Goal: Task Accomplishment & Management: Use online tool/utility

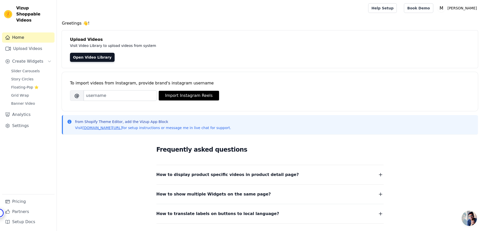
click at [470, 216] on span "Open chat" at bounding box center [469, 218] width 15 height 15
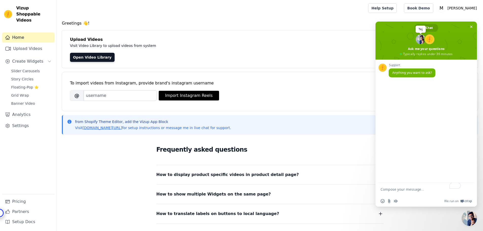
click at [421, 37] on span at bounding box center [421, 39] width 10 height 10
click at [472, 25] on span "Close chat" at bounding box center [471, 26] width 3 height 3
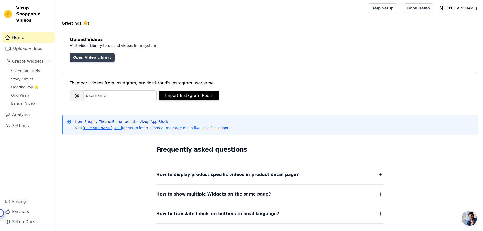
click at [88, 56] on link "Open Video Library" at bounding box center [92, 57] width 45 height 9
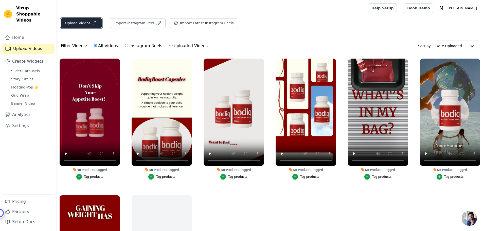
click at [74, 22] on button "Upload Videos" at bounding box center [81, 23] width 41 height 10
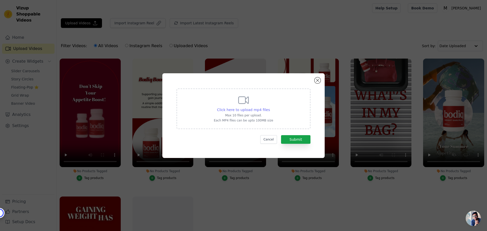
click at [241, 108] on span "Click here to upload mp4 files" at bounding box center [243, 110] width 53 height 4
click at [270, 107] on input "Click here to upload mp4 files Max 10 files per upload. Each MP4 files can be u…" at bounding box center [270, 107] width 0 height 0
type input "C:\fakepath\bodique.eu_7490874026345172246.mp4"
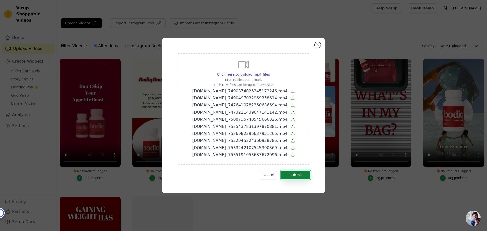
click at [298, 175] on button "Submit" at bounding box center [295, 175] width 29 height 9
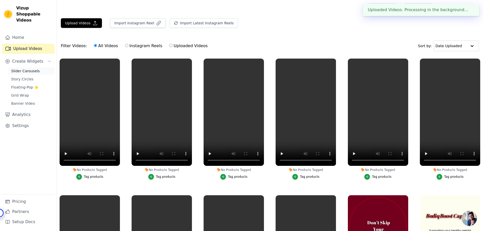
click at [19, 68] on span "Slider Carousels" at bounding box center [25, 70] width 29 height 5
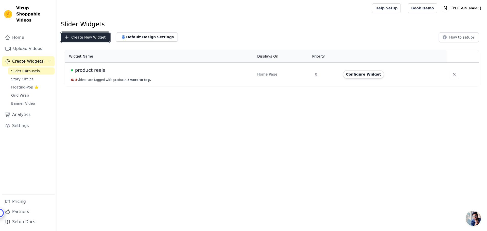
click at [94, 35] on button "Create New Widget" at bounding box center [85, 37] width 49 height 10
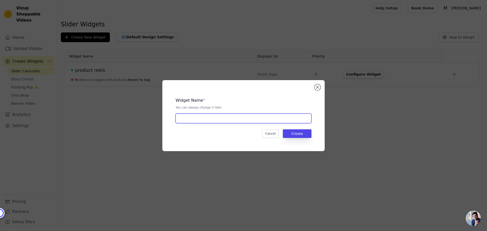
click at [214, 117] on input "text" at bounding box center [243, 119] width 136 height 10
type input "review reels"
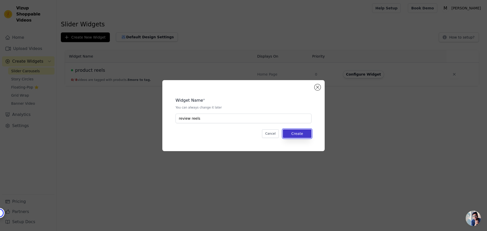
click at [307, 134] on button "Create" at bounding box center [297, 133] width 29 height 9
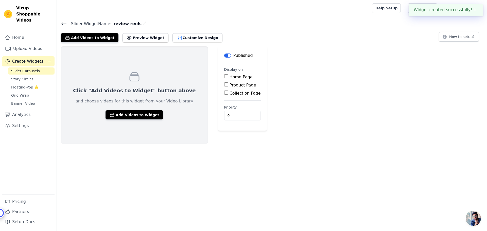
click at [218, 75] on main "Label Published Display on Home Page Product Page Collection Page Priority 0" at bounding box center [242, 88] width 49 height 84
click at [224, 73] on fieldset "Display on Home Page Product Page Collection Page" at bounding box center [242, 81] width 37 height 29
click at [229, 76] on label "Home Page" at bounding box center [240, 77] width 23 height 5
click at [224, 76] on input "Home Page" at bounding box center [226, 76] width 4 height 4
checkbox input "true"
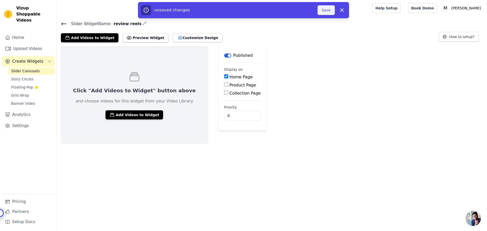
click at [330, 8] on button "Save" at bounding box center [325, 10] width 17 height 10
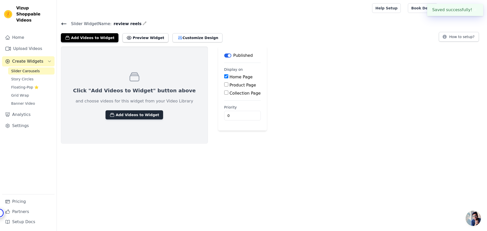
click at [123, 116] on button "Add Videos to Widget" at bounding box center [134, 114] width 58 height 9
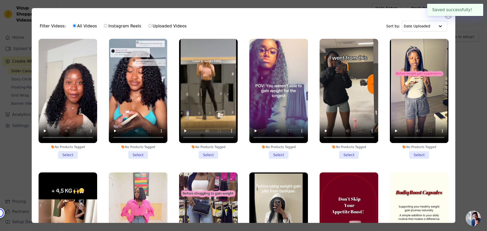
click at [66, 155] on li "No Products Tagged Select" at bounding box center [68, 99] width 59 height 120
click at [0, 0] on input "No Products Tagged Select" at bounding box center [0, 0] width 0 height 0
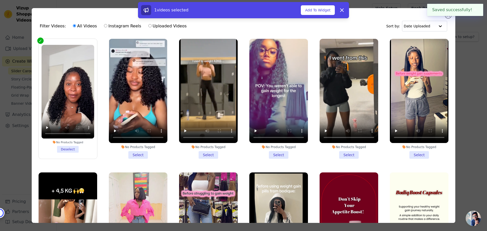
click at [131, 149] on li "No Products Tagged Select" at bounding box center [138, 99] width 59 height 120
click at [0, 0] on input "No Products Tagged Select" at bounding box center [0, 0] width 0 height 0
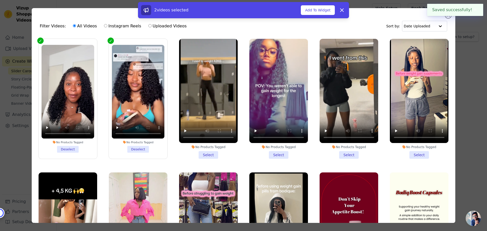
click at [215, 149] on li "No Products Tagged Select" at bounding box center [208, 99] width 59 height 120
click at [0, 0] on input "No Products Tagged Select" at bounding box center [0, 0] width 0 height 0
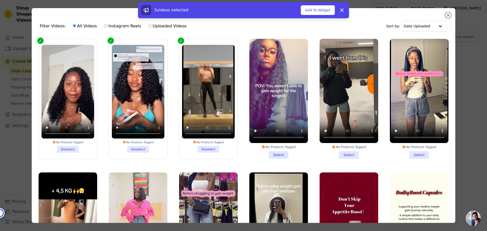
click at [264, 152] on li "No Products Tagged Select" at bounding box center [278, 99] width 59 height 120
click at [0, 0] on input "No Products Tagged Select" at bounding box center [0, 0] width 0 height 0
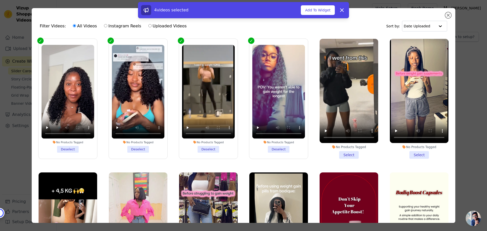
click at [335, 151] on li "No Products Tagged Select" at bounding box center [349, 99] width 59 height 120
click at [0, 0] on input "No Products Tagged Select" at bounding box center [0, 0] width 0 height 0
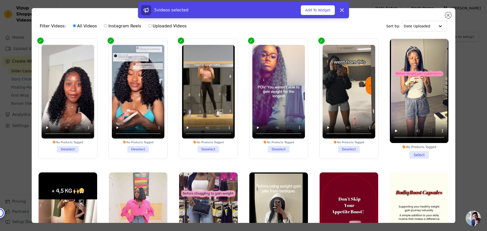
click at [404, 147] on div "No Products Tagged" at bounding box center [419, 147] width 59 height 4
click at [0, 0] on input "No Products Tagged Select" at bounding box center [0, 0] width 0 height 0
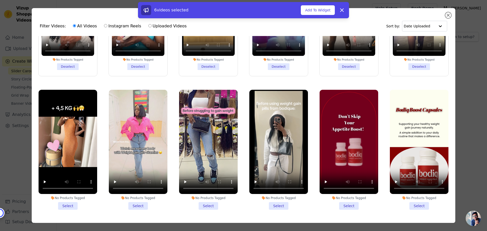
scroll to position [101, 0]
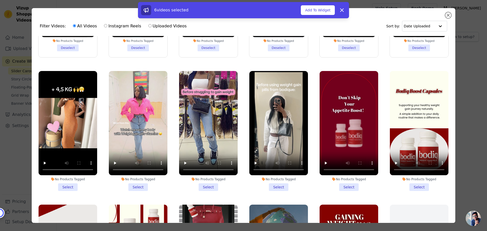
click at [67, 179] on li "No Products Tagged Select" at bounding box center [68, 131] width 59 height 120
click at [0, 0] on input "No Products Tagged Select" at bounding box center [0, 0] width 0 height 0
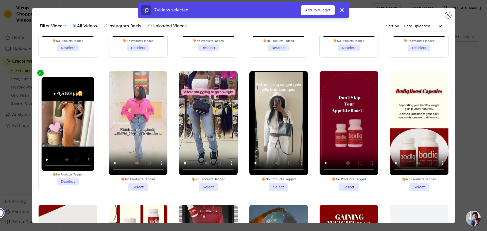
click at [140, 183] on li "No Products Tagged Select" at bounding box center [138, 131] width 59 height 120
click at [0, 0] on input "No Products Tagged Select" at bounding box center [0, 0] width 0 height 0
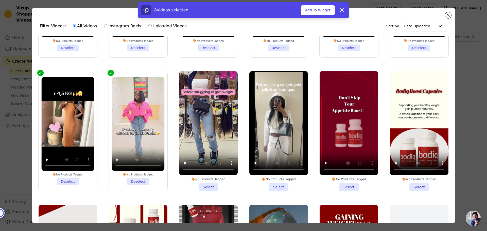
click at [206, 183] on li "No Products Tagged Select" at bounding box center [208, 131] width 59 height 120
click at [0, 0] on input "No Products Tagged Select" at bounding box center [0, 0] width 0 height 0
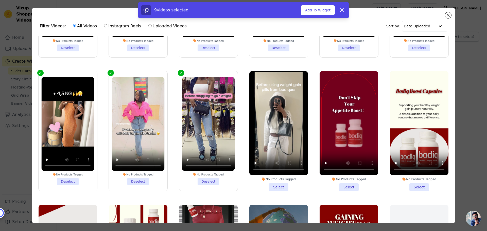
click at [275, 182] on li "No Products Tagged Select" at bounding box center [278, 131] width 59 height 120
click at [0, 0] on input "No Products Tagged Select" at bounding box center [0, 0] width 0 height 0
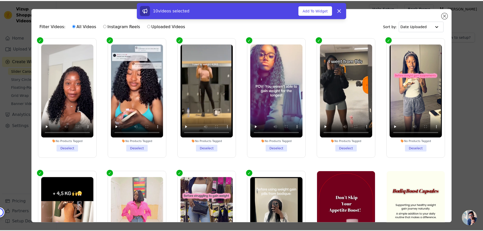
scroll to position [0, 0]
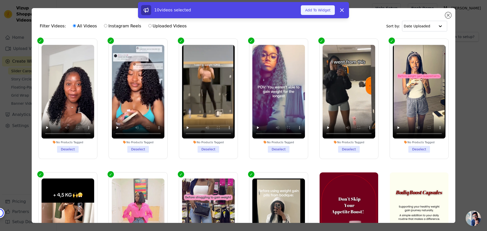
drag, startPoint x: 324, startPoint y: 12, endPoint x: 327, endPoint y: 13, distance: 2.7
click at [324, 12] on button "Add To Widget" at bounding box center [318, 10] width 34 height 10
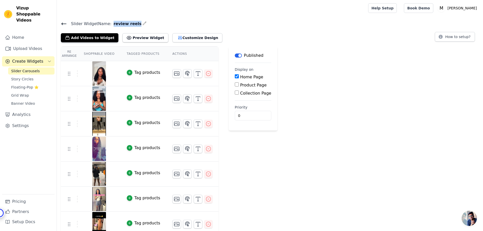
drag, startPoint x: 110, startPoint y: 23, endPoint x: 131, endPoint y: 22, distance: 21.1
click at [131, 22] on span "review reels" at bounding box center [127, 24] width 30 height 6
copy span "review reels"
